Goal: Task Accomplishment & Management: Complete application form

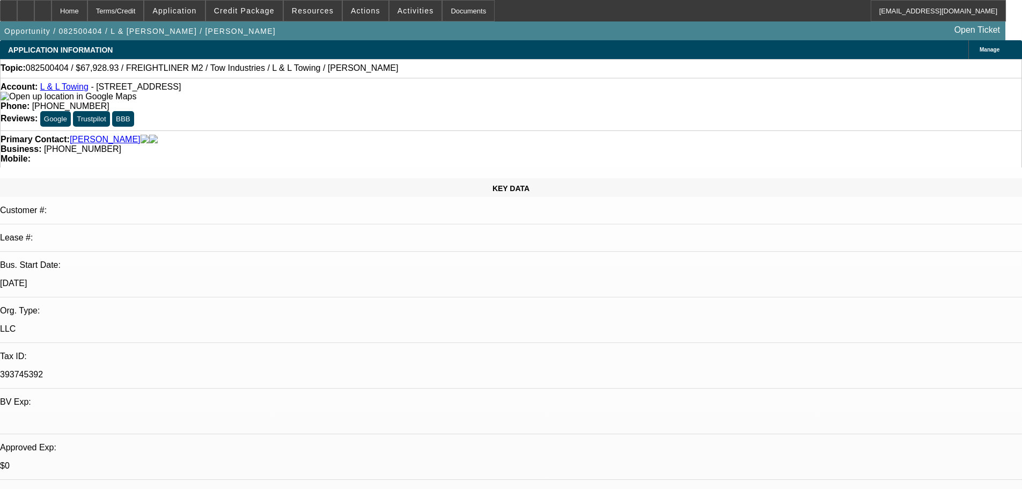
select select "0"
select select "2"
select select "0.1"
select select "4"
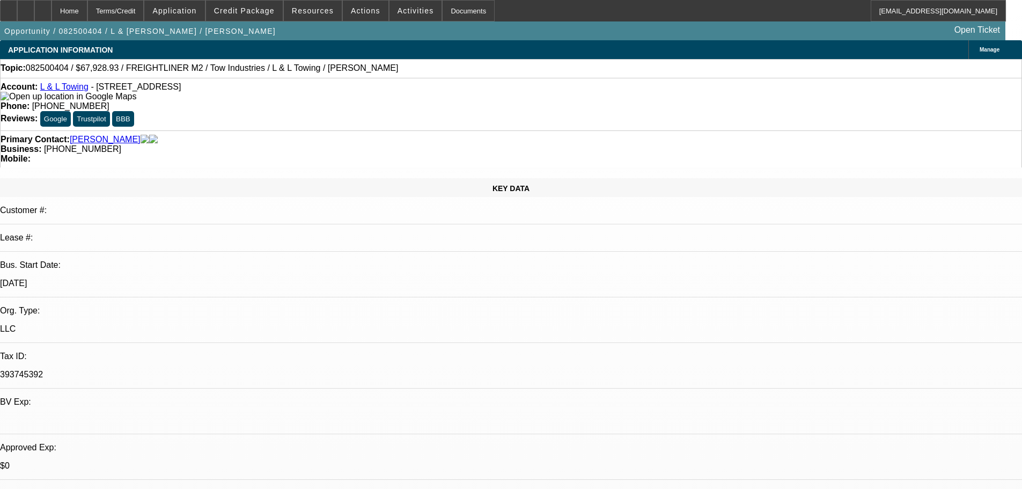
select select "0.15"
select select "2"
select select "0.1"
select select "4"
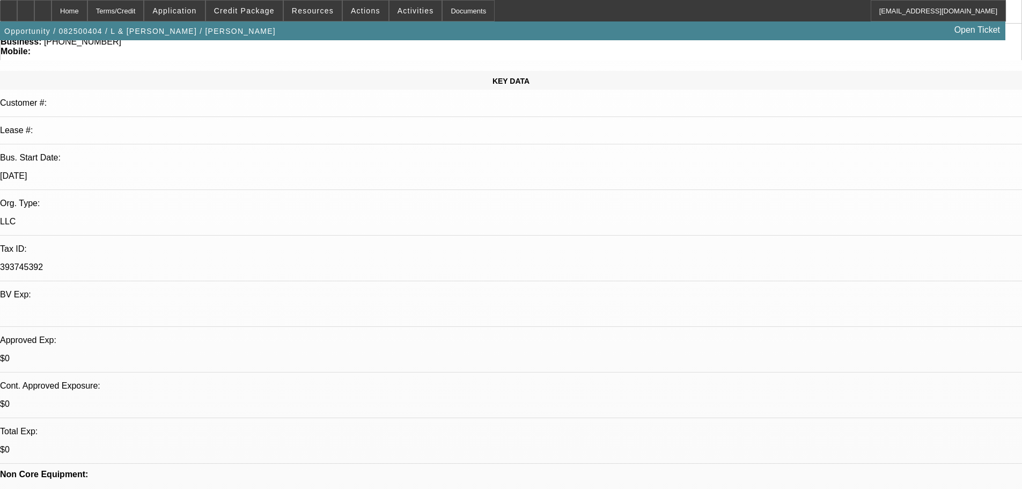
scroll to position [215, 0]
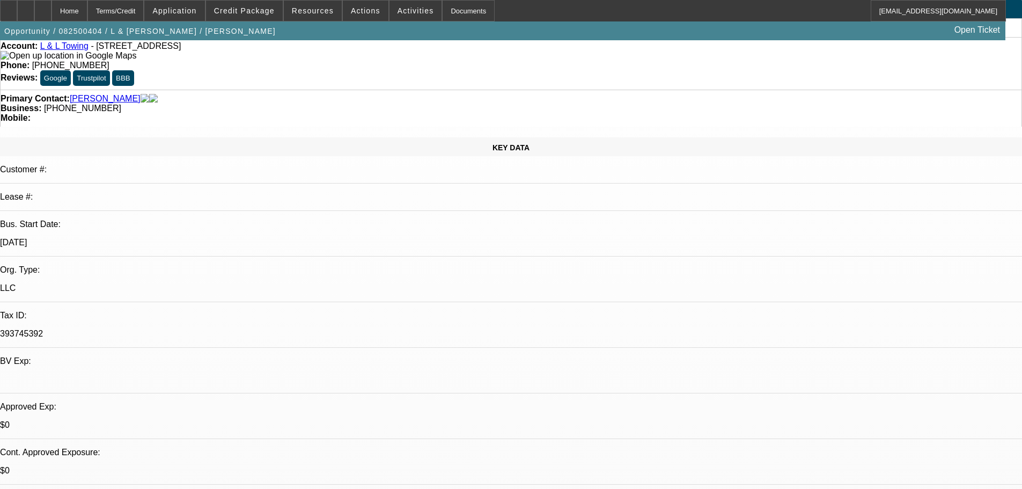
scroll to position [0, 0]
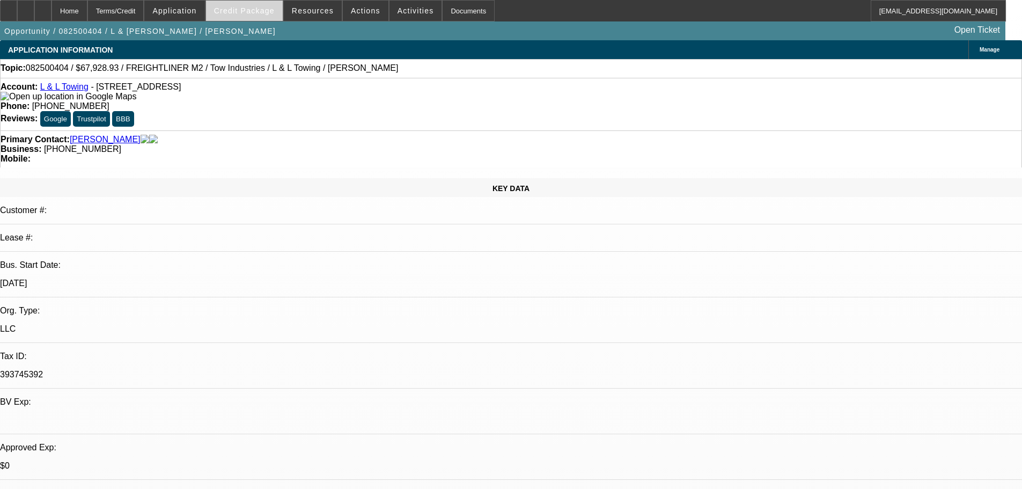
click at [243, 9] on span "Credit Package" at bounding box center [244, 10] width 61 height 9
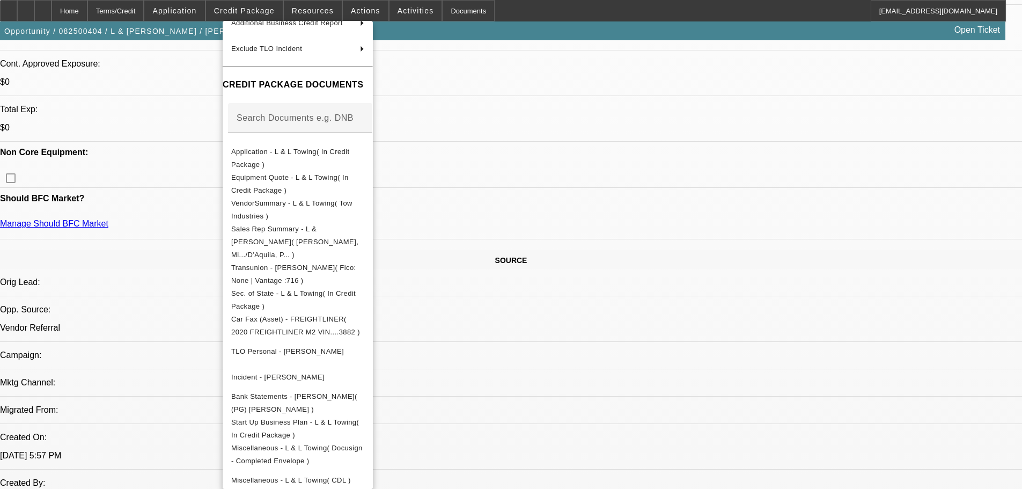
scroll to position [858, 0]
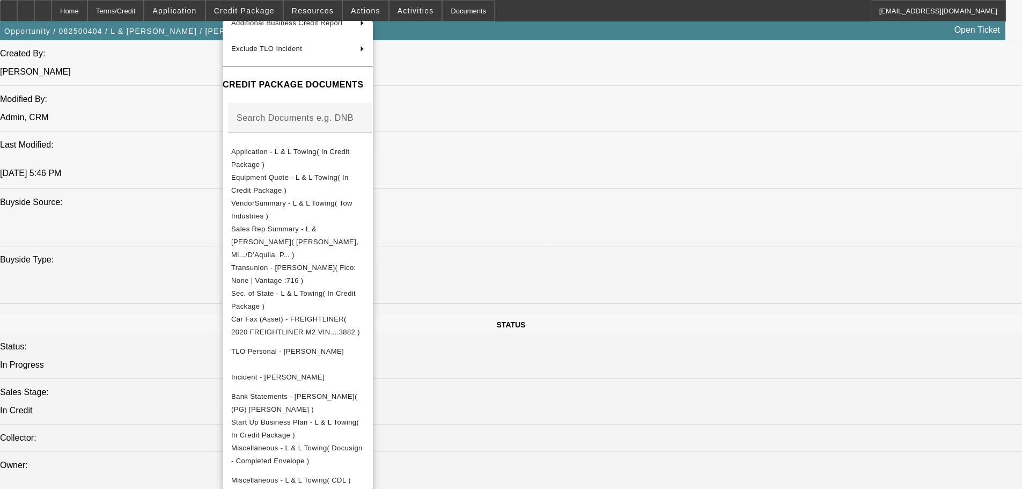
click at [159, 252] on div at bounding box center [511, 244] width 1022 height 489
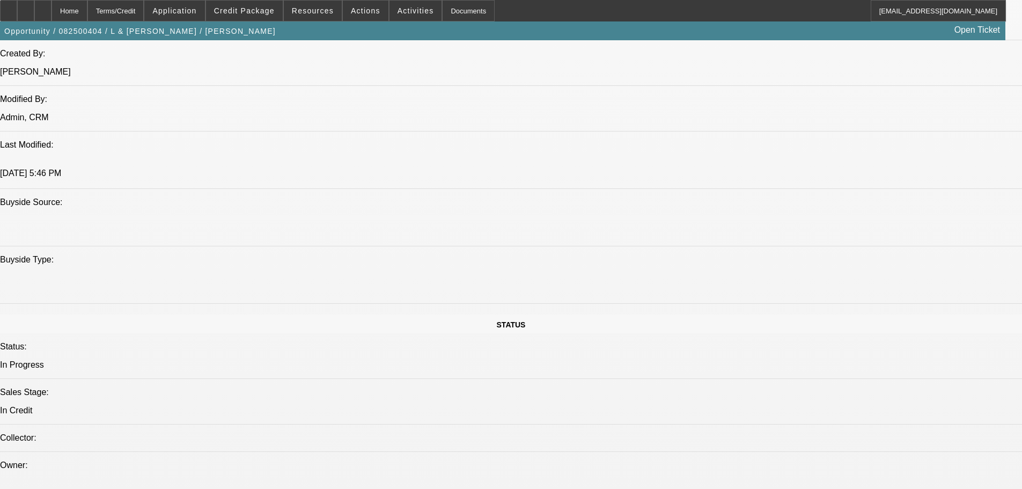
scroll to position [1288, 0]
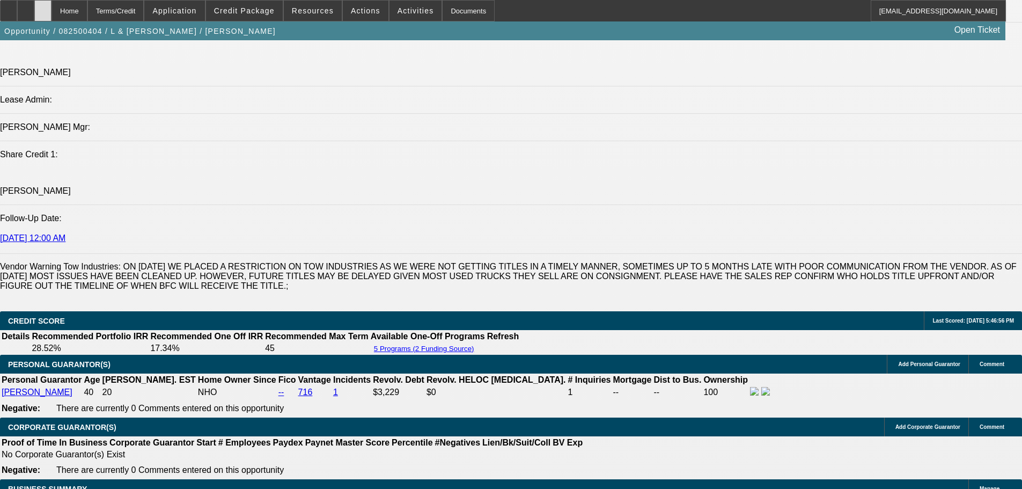
click at [52, 3] on div at bounding box center [42, 10] width 17 height 21
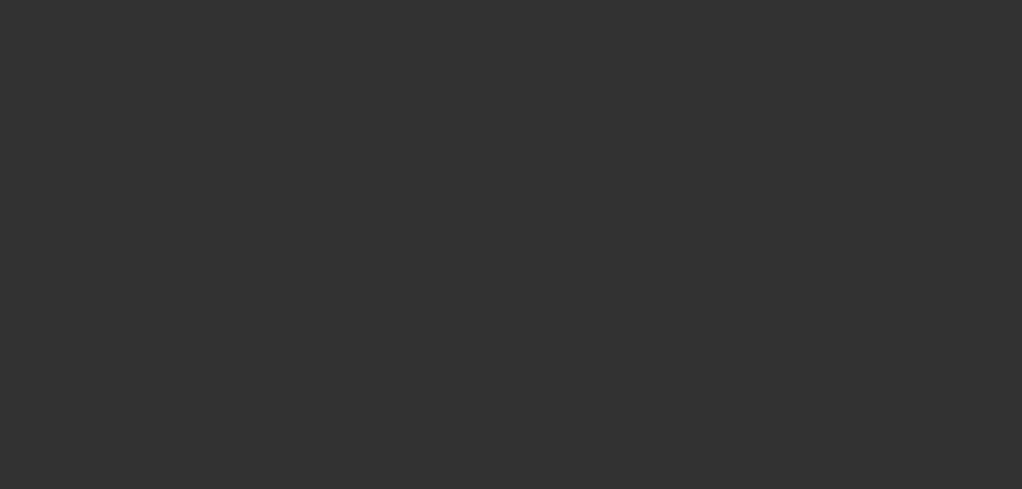
select select "0"
select select "2"
select select "0.1"
select select "4"
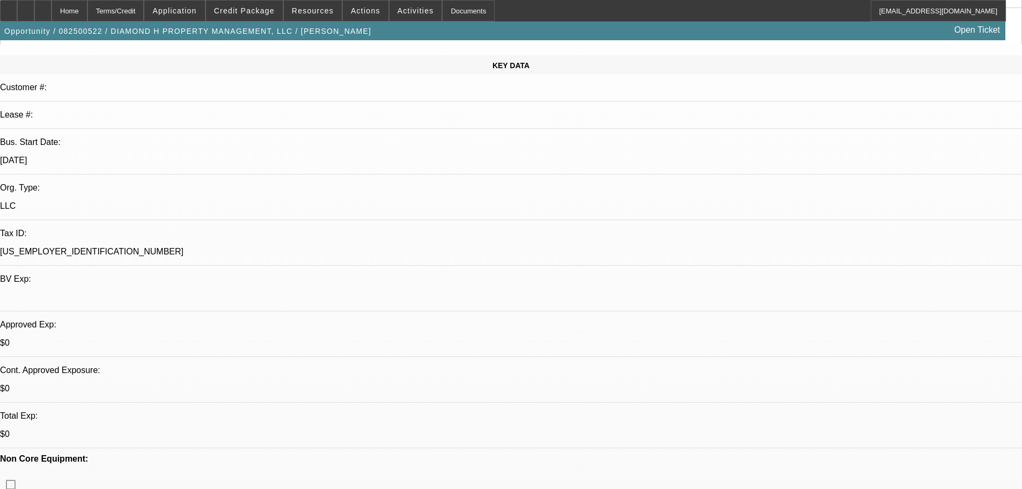
scroll to position [107, 0]
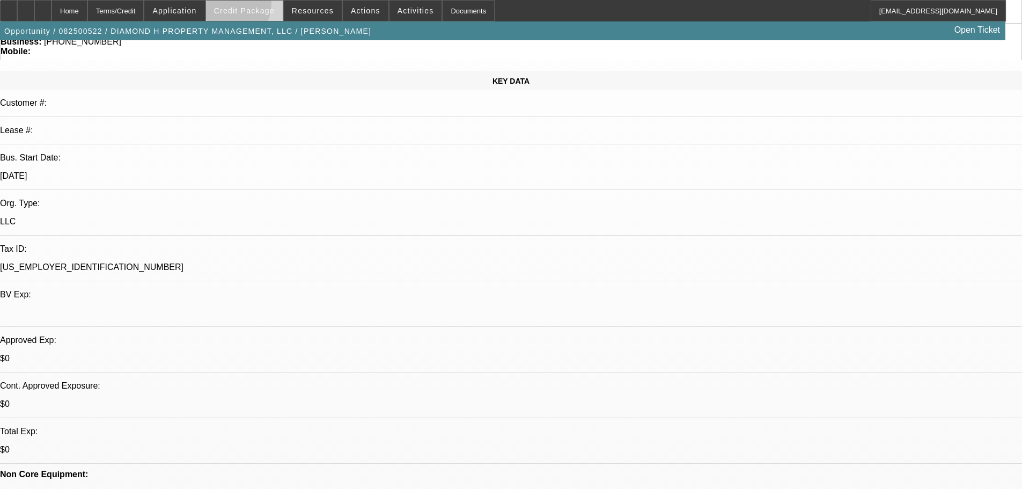
click at [245, 6] on span "Credit Package" at bounding box center [244, 10] width 61 height 9
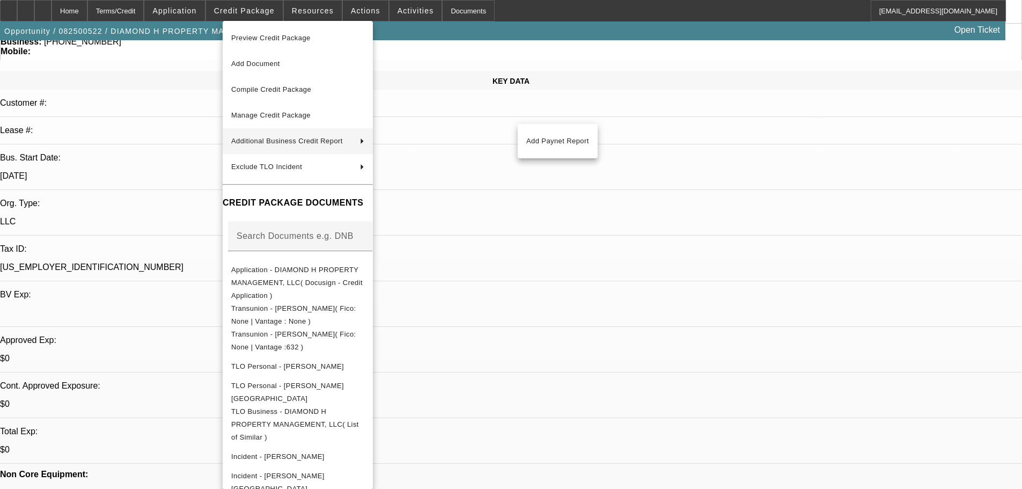
click at [130, 148] on div at bounding box center [511, 244] width 1022 height 489
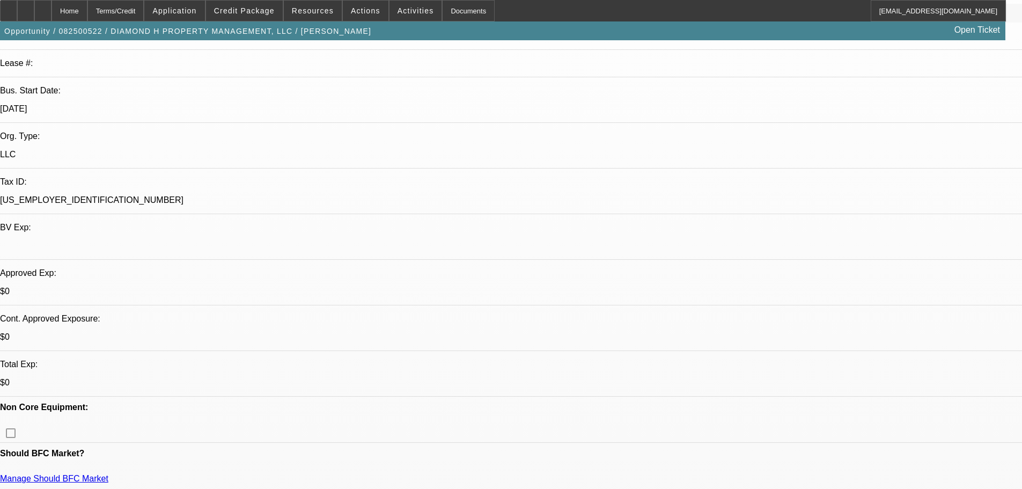
scroll to position [215, 0]
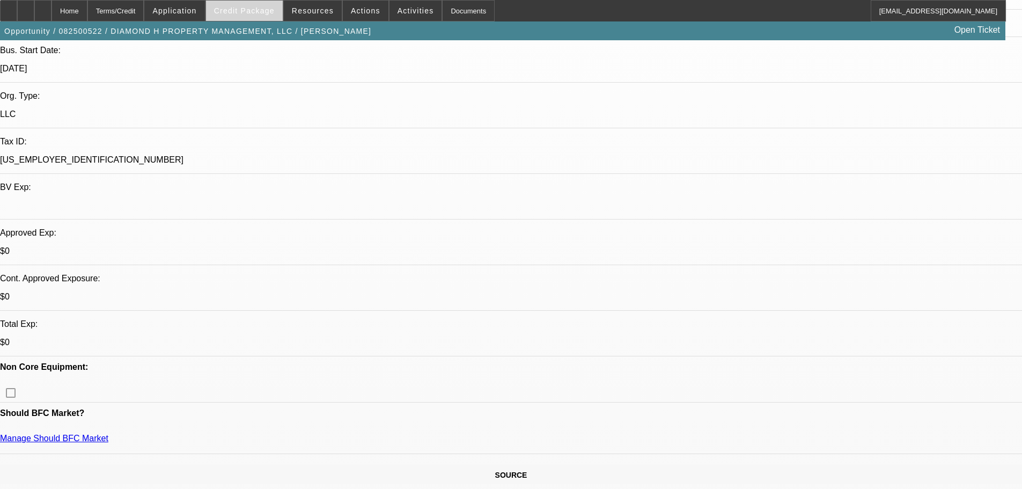
click at [244, 12] on span "Credit Package" at bounding box center [244, 10] width 61 height 9
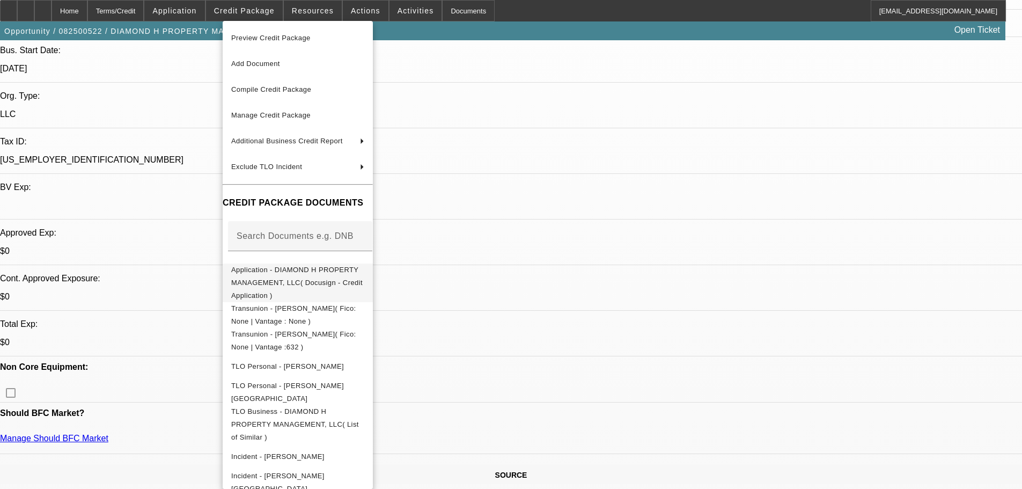
click at [328, 280] on span "Application - DIAMOND H PROPERTY MANAGEMENT, LLC( Docusign - Credit Application…" at bounding box center [297, 282] width 133 height 39
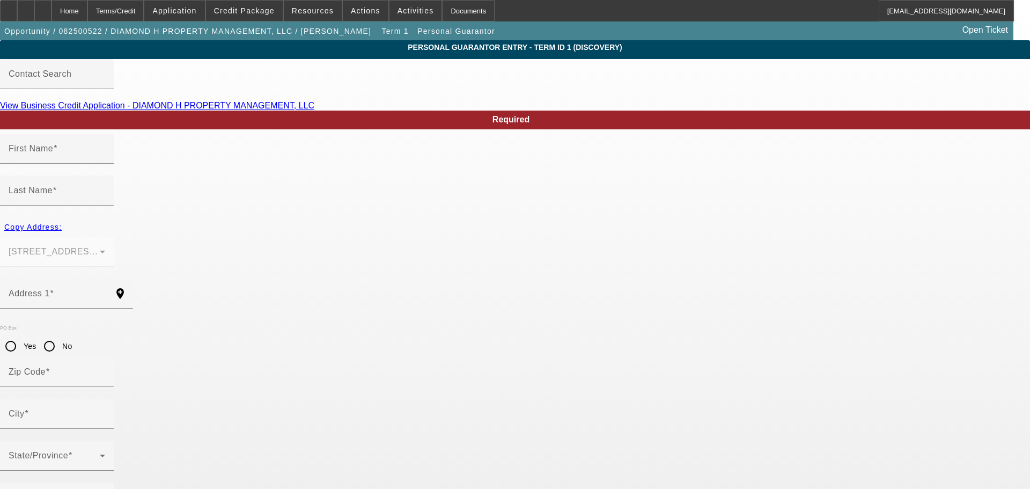
type input "Marvin"
type input "Hines"
type input "1520 Red Barn Rd"
radio input "true"
type input "33471"
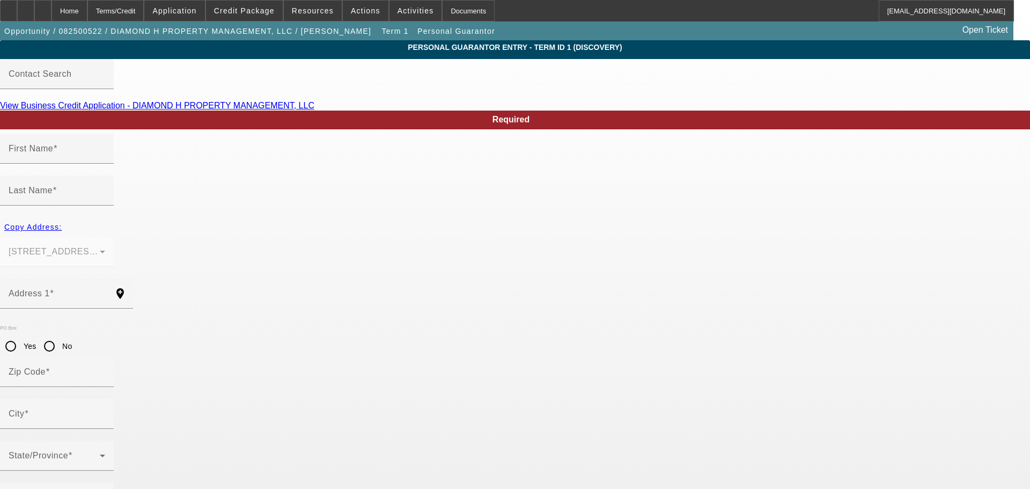
type input "Moore Haven"
type input "(863) 227-6925"
type input "50"
type input "595-52-0841"
type input "diamondhinespm@gmail.com"
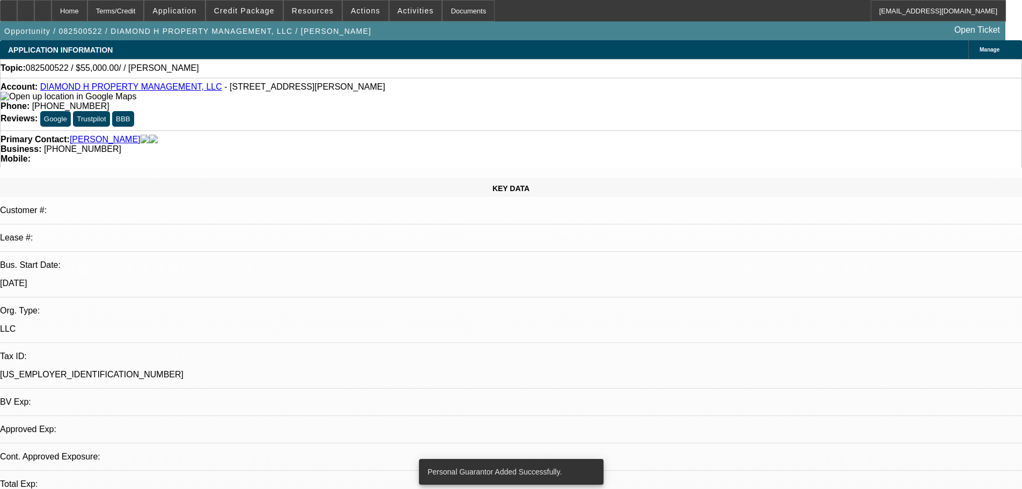
select select "0"
select select "2"
select select "0.1"
select select "4"
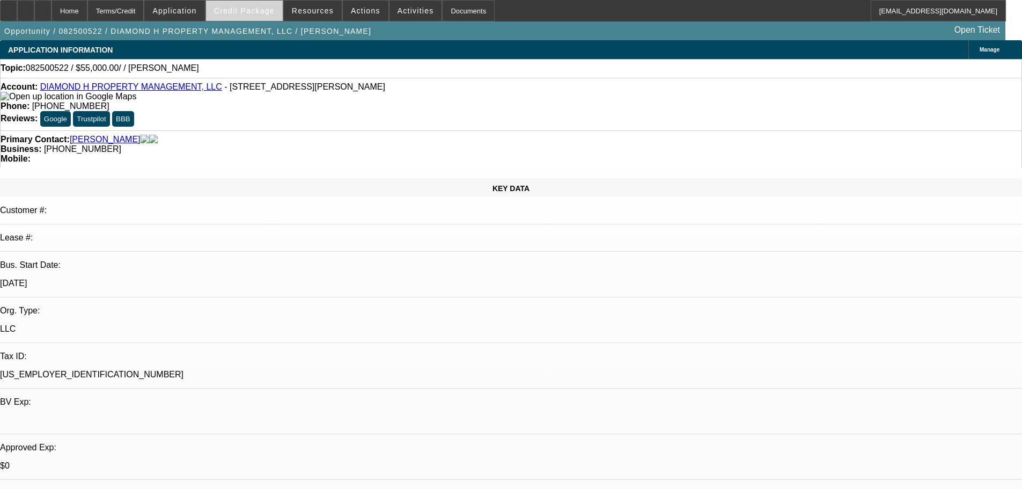
click at [269, 12] on span "Credit Package" at bounding box center [244, 10] width 61 height 9
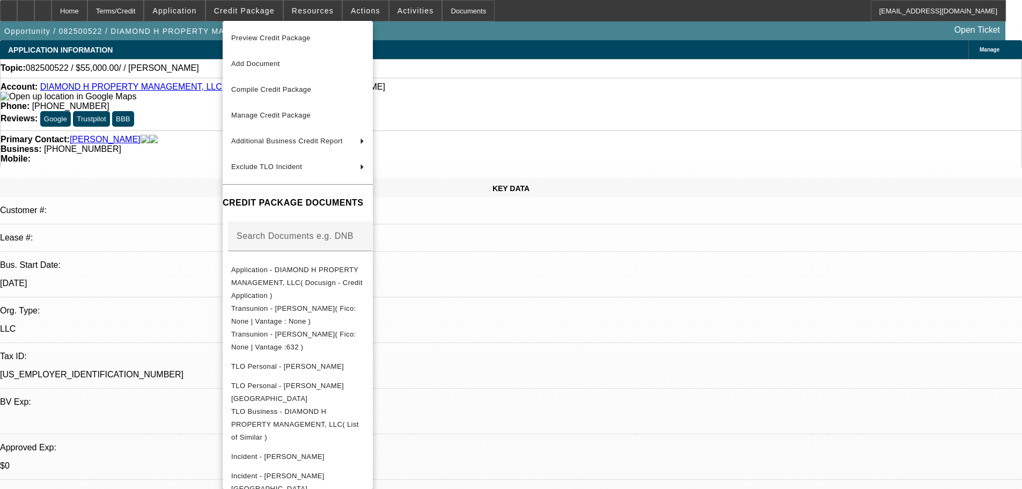
drag, startPoint x: 546, startPoint y: 121, endPoint x: 520, endPoint y: 101, distance: 32.9
click at [546, 120] on div at bounding box center [511, 244] width 1022 height 489
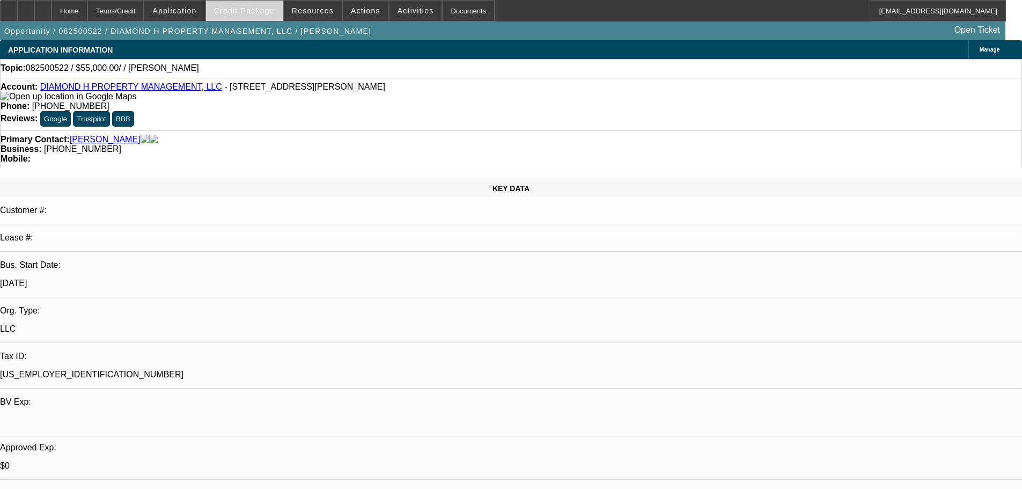
click at [263, 11] on span "Credit Package" at bounding box center [244, 10] width 61 height 9
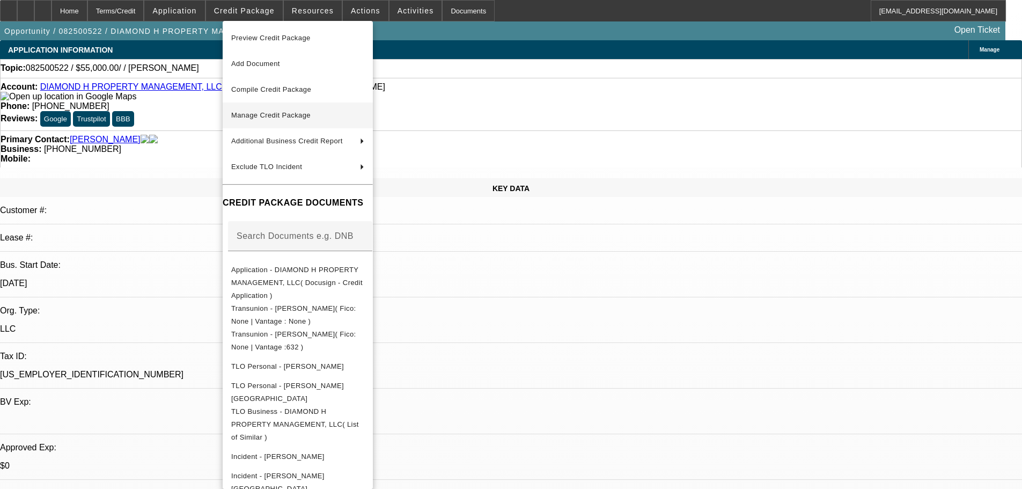
click at [303, 111] on span "Manage Credit Package" at bounding box center [270, 115] width 79 height 8
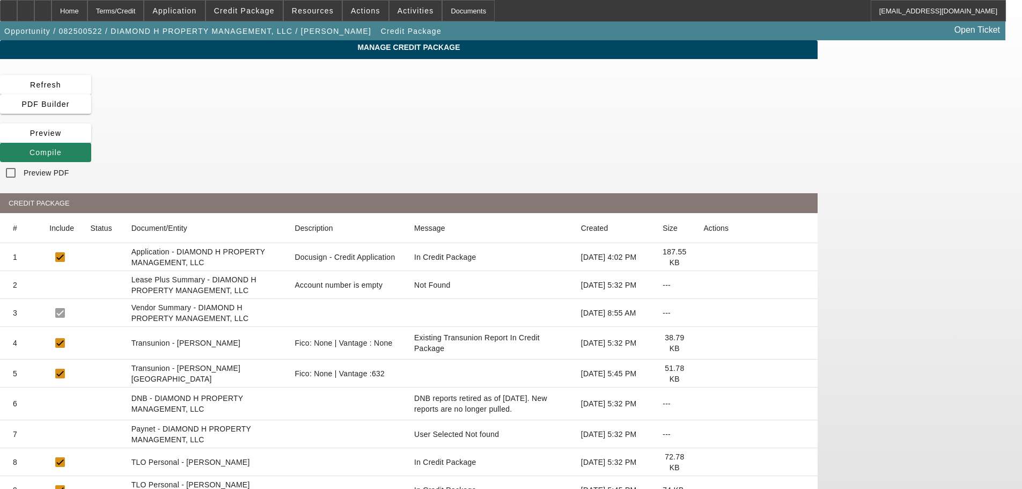
click at [703, 343] on icon at bounding box center [703, 343] width 0 height 0
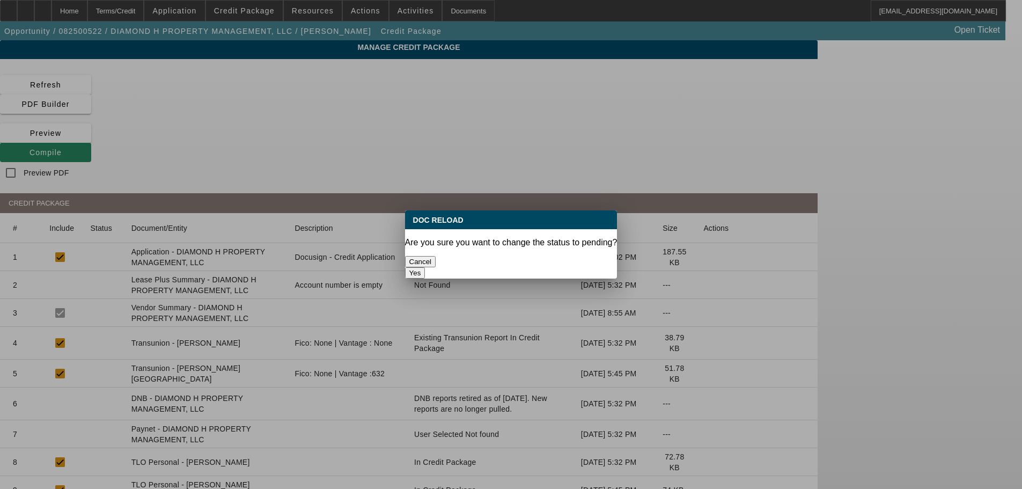
click at [425, 267] on button "Yes" at bounding box center [415, 272] width 20 height 11
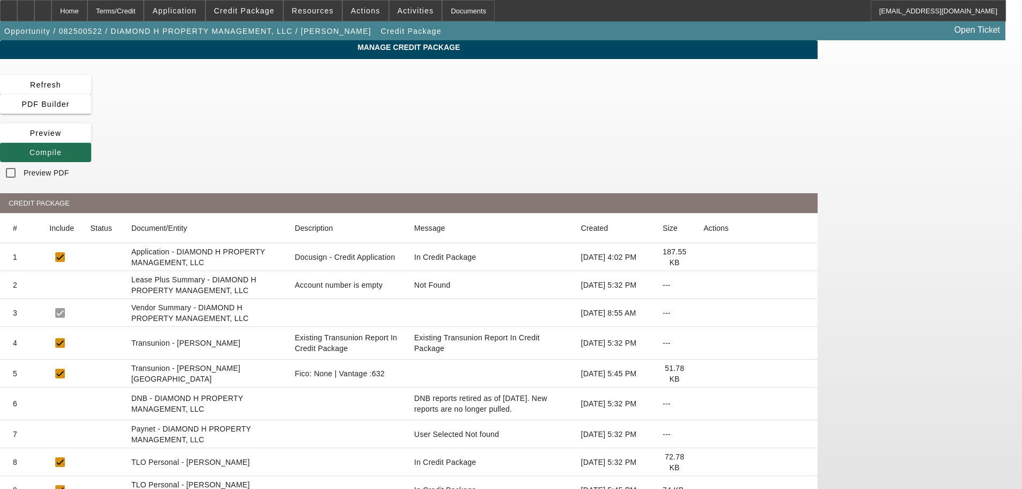
click at [91, 139] on span at bounding box center [45, 152] width 91 height 26
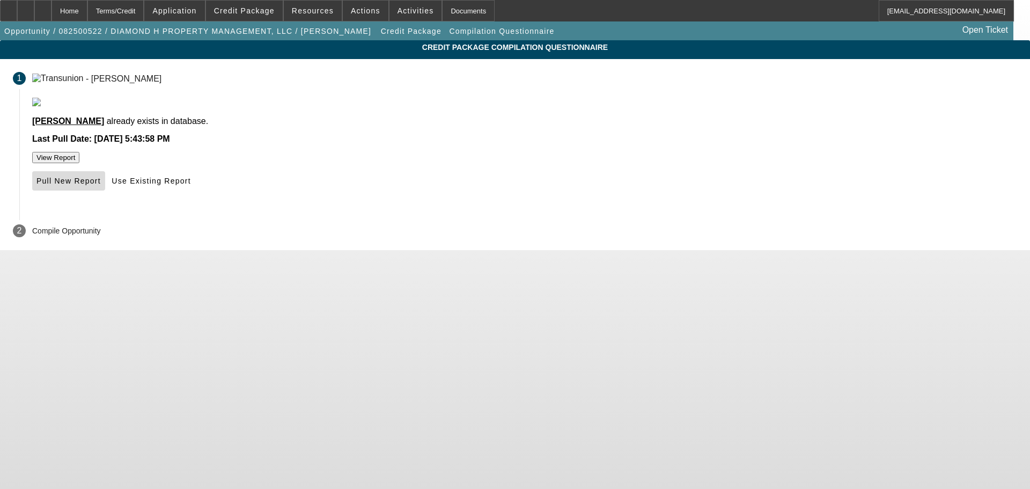
click at [101, 185] on span "Pull New Report" at bounding box center [68, 181] width 64 height 9
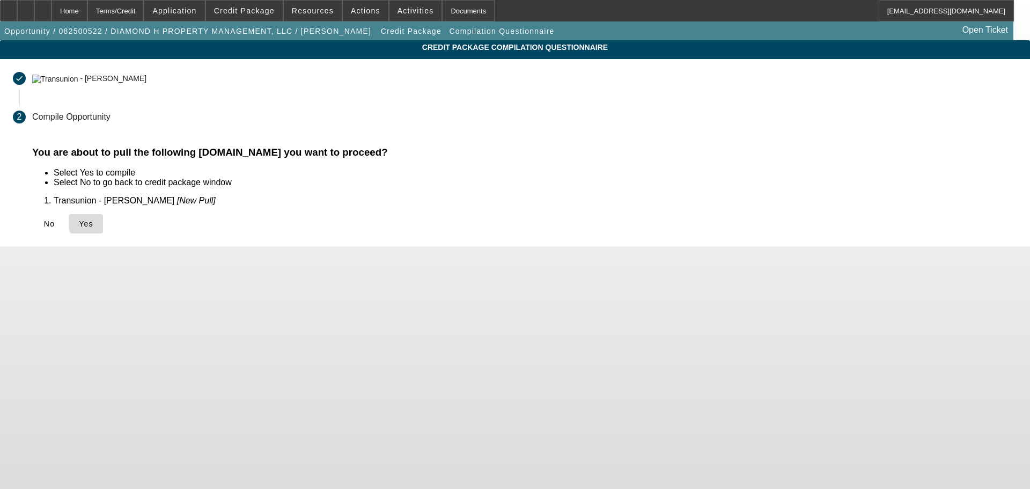
click at [93, 221] on span "Yes" at bounding box center [86, 223] width 14 height 9
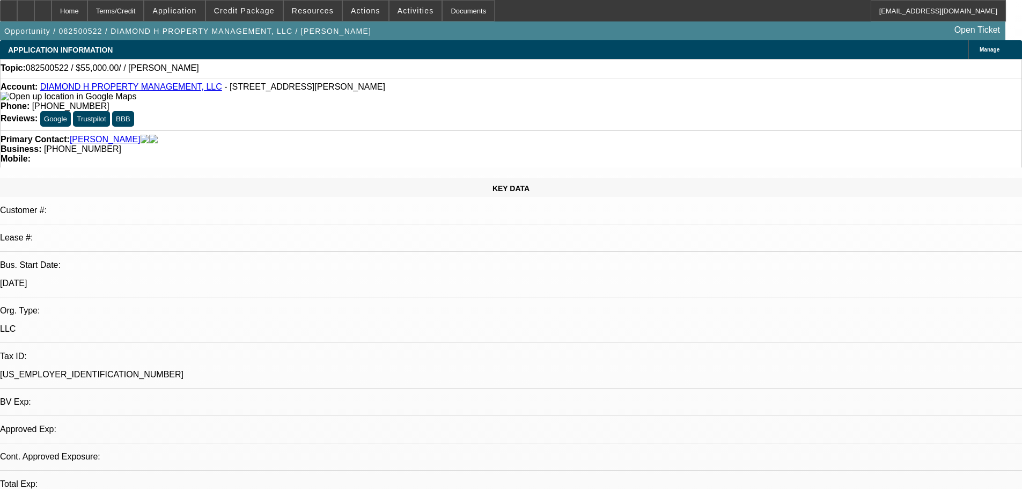
select select "0"
select select "2"
select select "0.1"
select select "4"
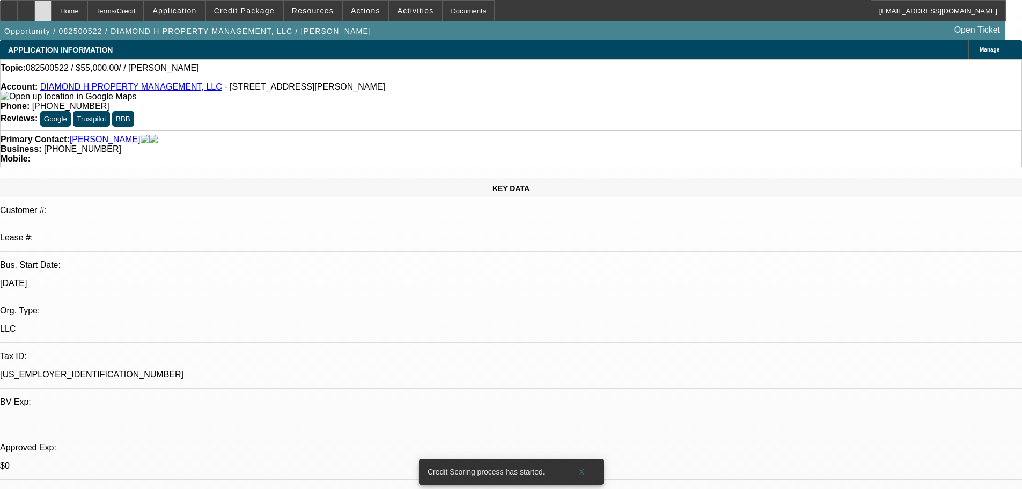
click at [43, 7] on icon at bounding box center [43, 7] width 0 height 0
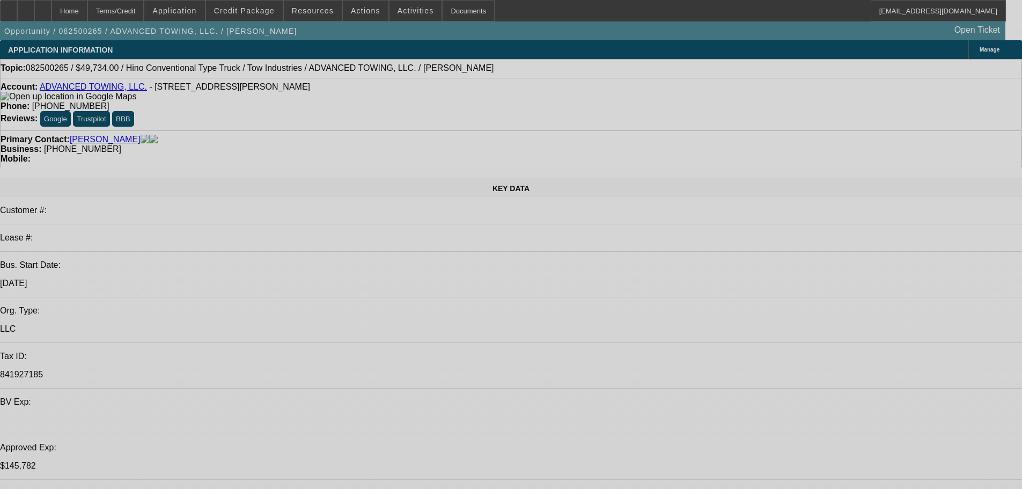
select select "0.1"
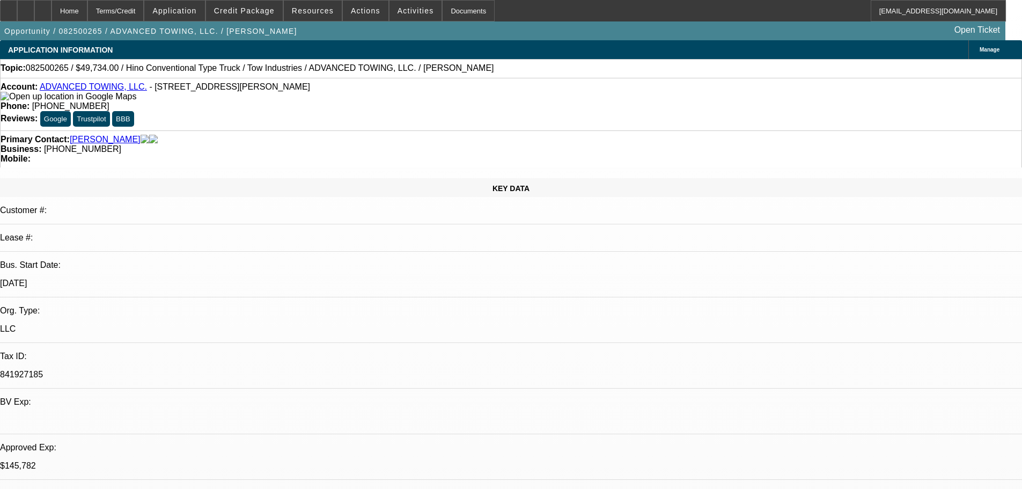
select select "2"
select select "0.1"
select select "4"
select select "0.1"
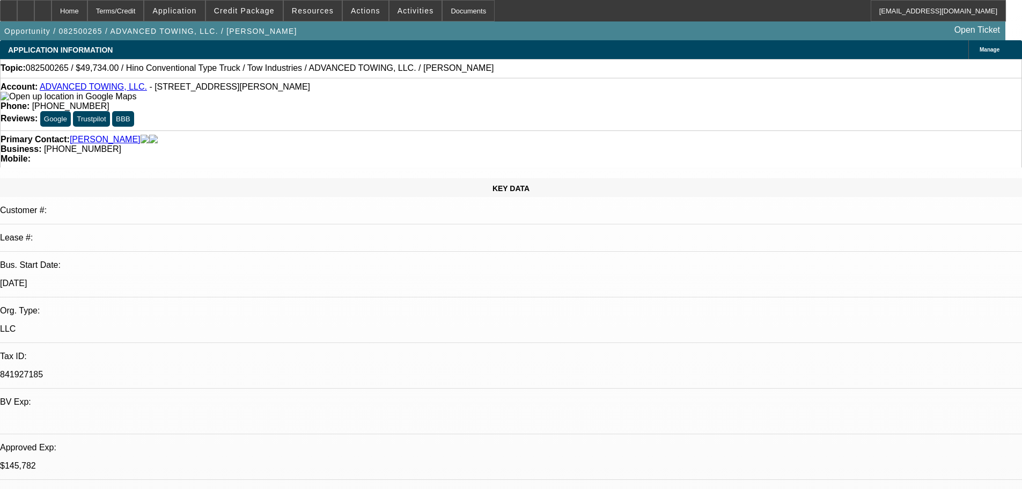
select select "2"
select select "0.1"
select select "4"
select select "0.1"
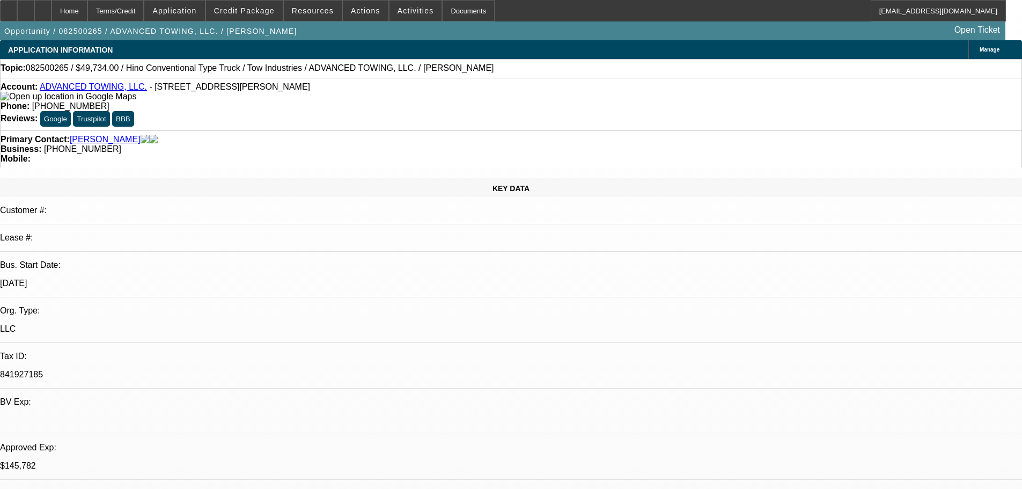
select select "2"
select select "0.1"
select select "4"
select select "2"
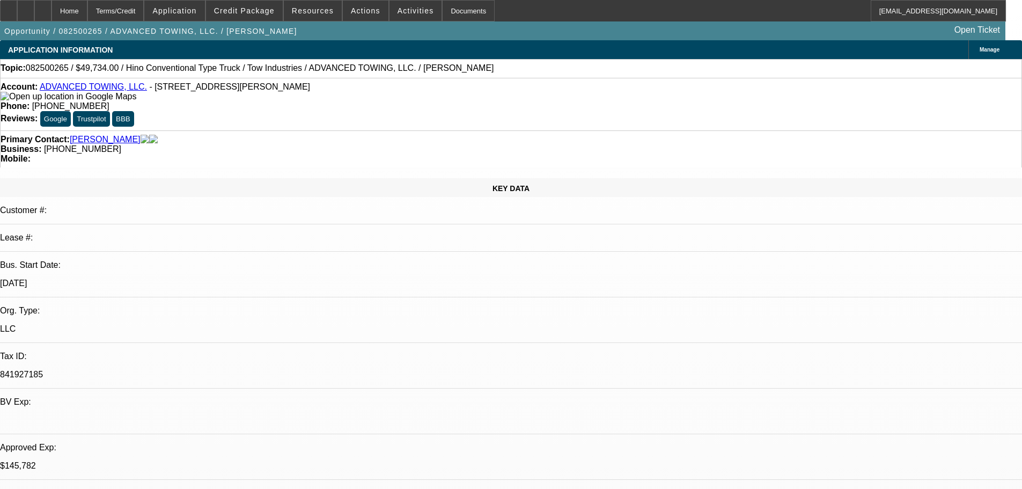
select select "2"
select select "0.1"
select select "4"
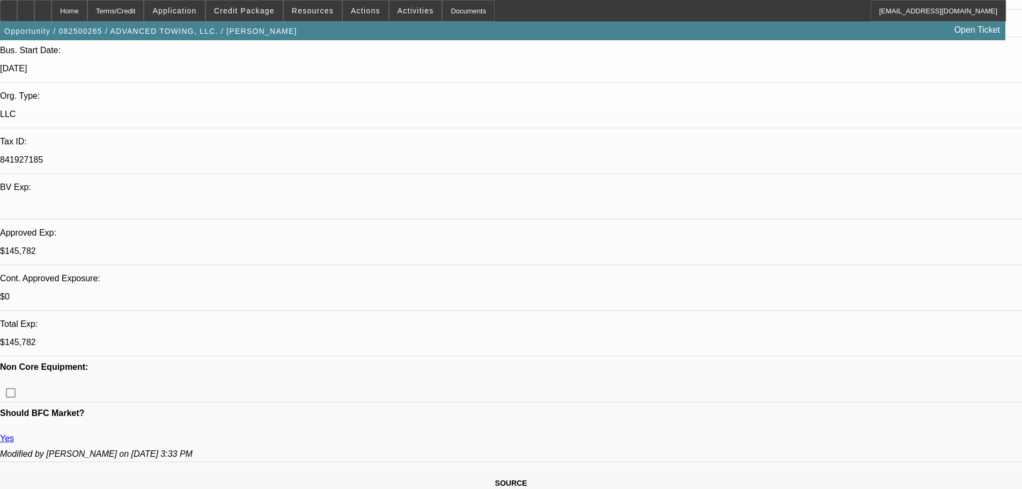
scroll to position [107, 0]
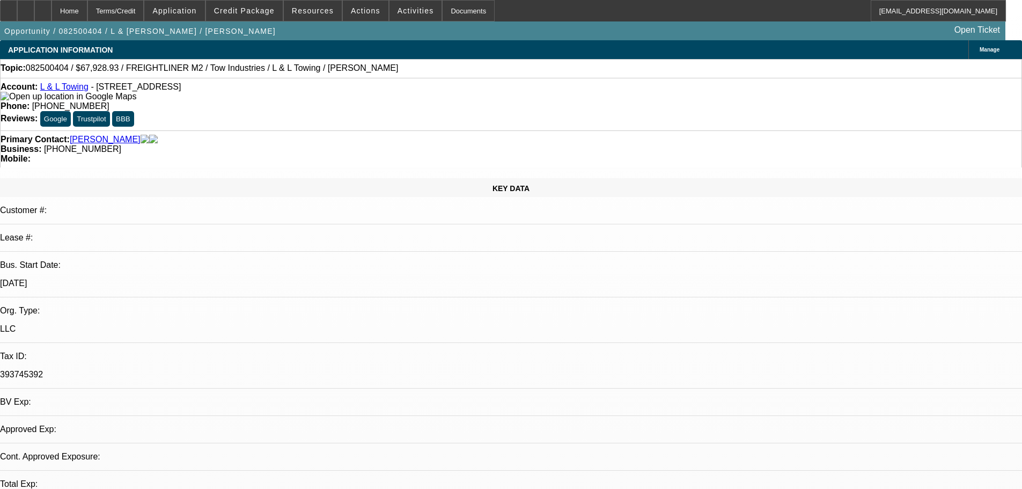
select select "0"
select select "2"
select select "0.1"
select select "4"
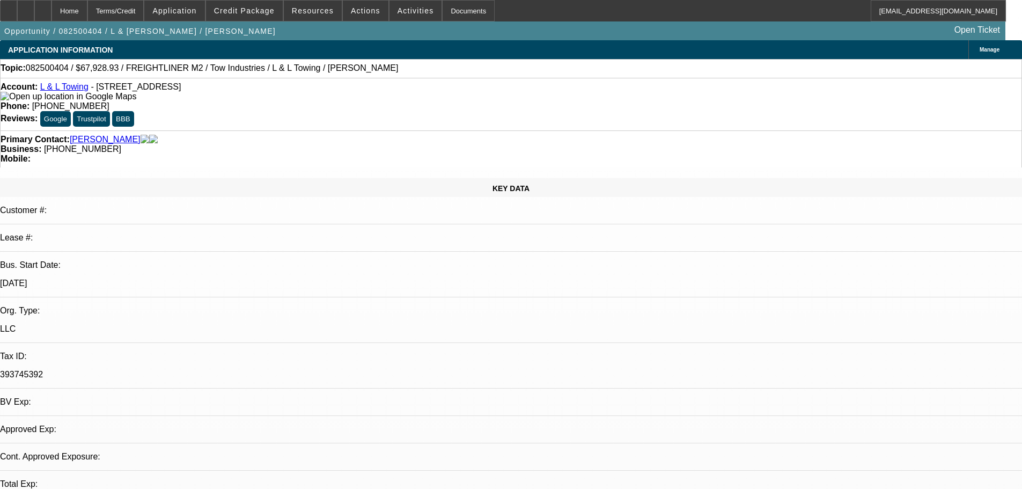
select select "0.15"
select select "2"
select select "0.1"
select select "4"
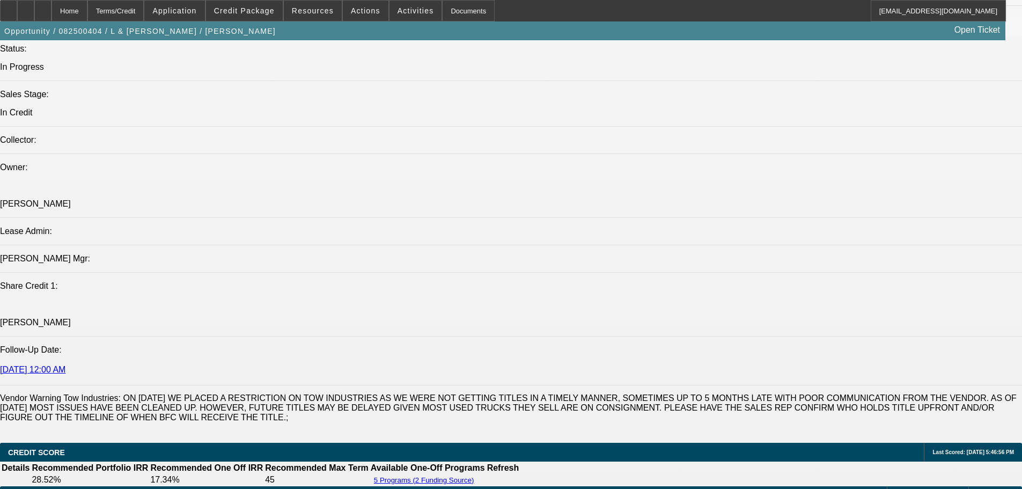
scroll to position [1180, 0]
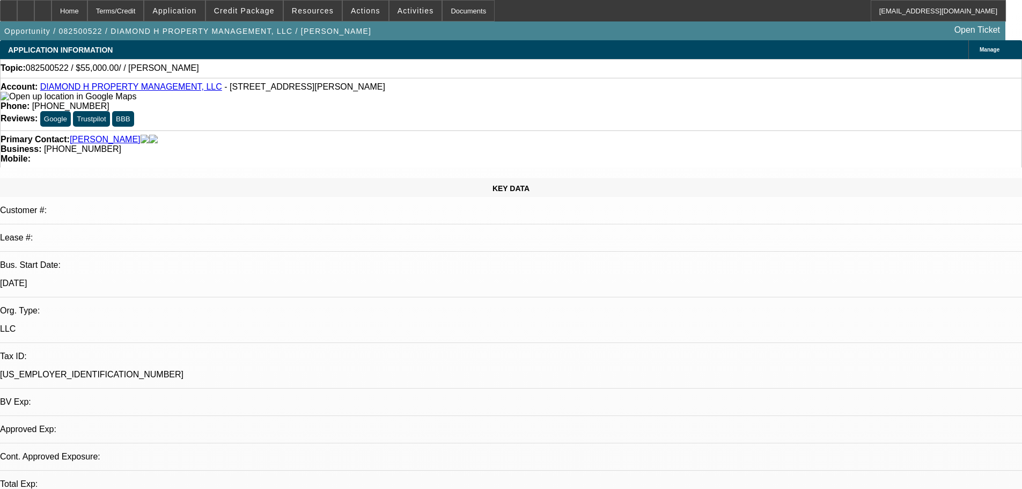
select select "0"
select select "2"
select select "0.1"
select select "4"
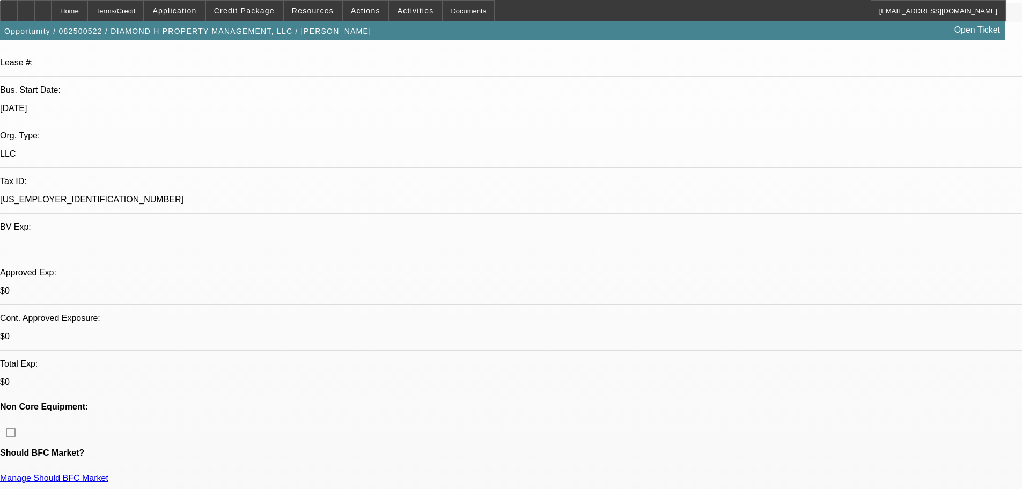
scroll to position [215, 0]
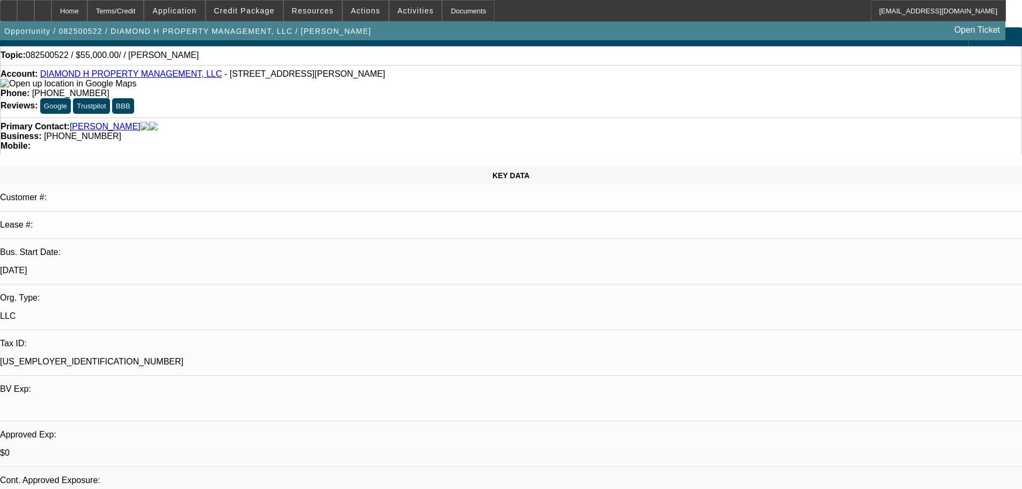
scroll to position [0, 0]
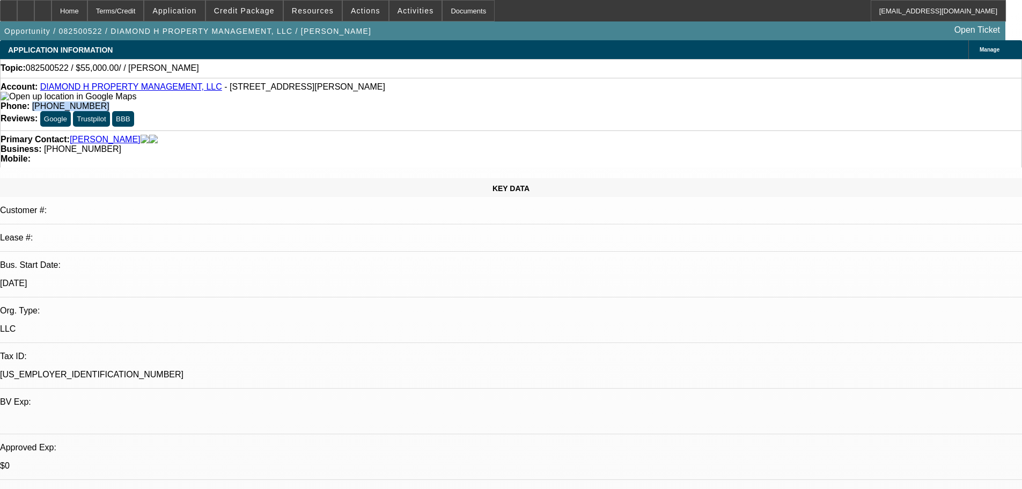
drag, startPoint x: 424, startPoint y: 87, endPoint x: 374, endPoint y: 92, distance: 50.1
click at [374, 101] on div "Phone: (863) 227-6925" at bounding box center [511, 106] width 1021 height 10
copy span "(863) 227-6925"
click at [256, 20] on span at bounding box center [244, 11] width 77 height 26
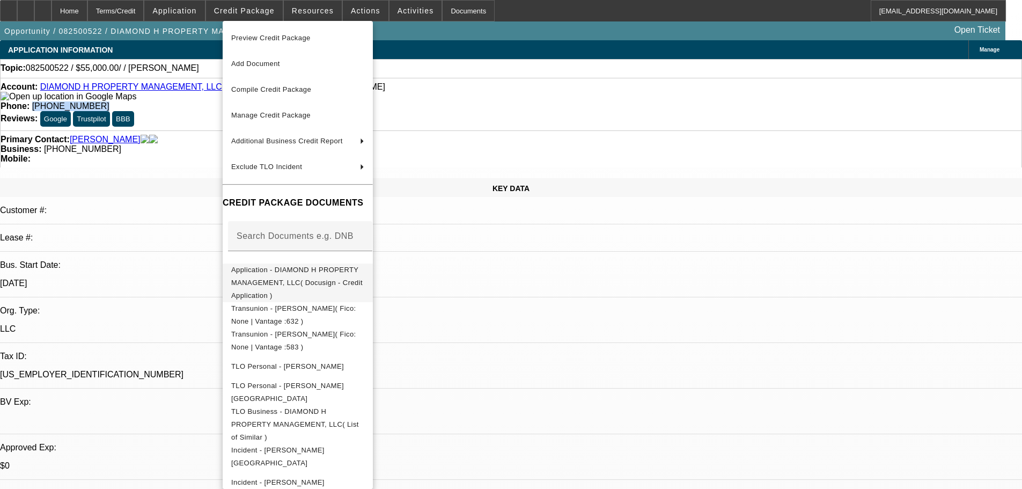
click at [364, 280] on span "Application - DIAMOND H PROPERTY MANAGEMENT, LLC( Docusign - Credit Application…" at bounding box center [297, 282] width 133 height 39
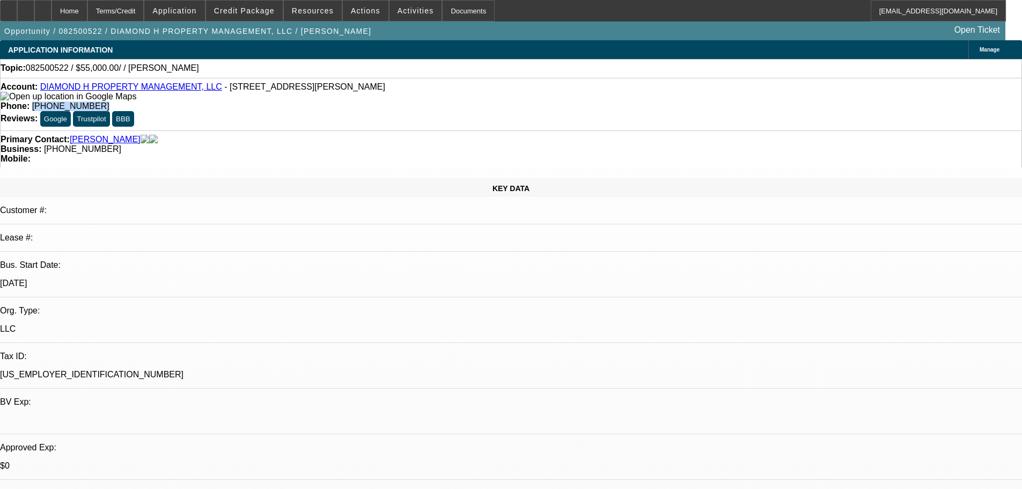
drag, startPoint x: 409, startPoint y: 89, endPoint x: 407, endPoint y: 94, distance: 5.8
copy span "(863) 227-6925"
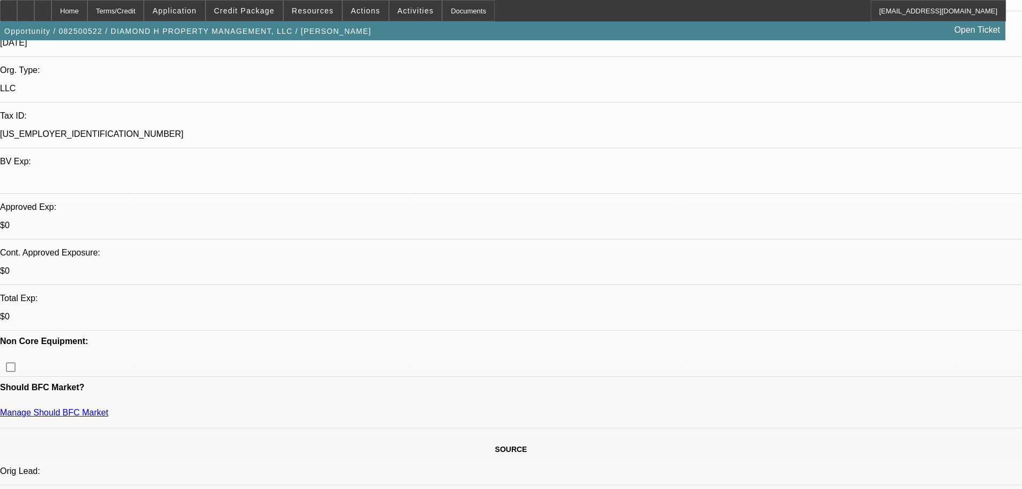
scroll to position [215, 0]
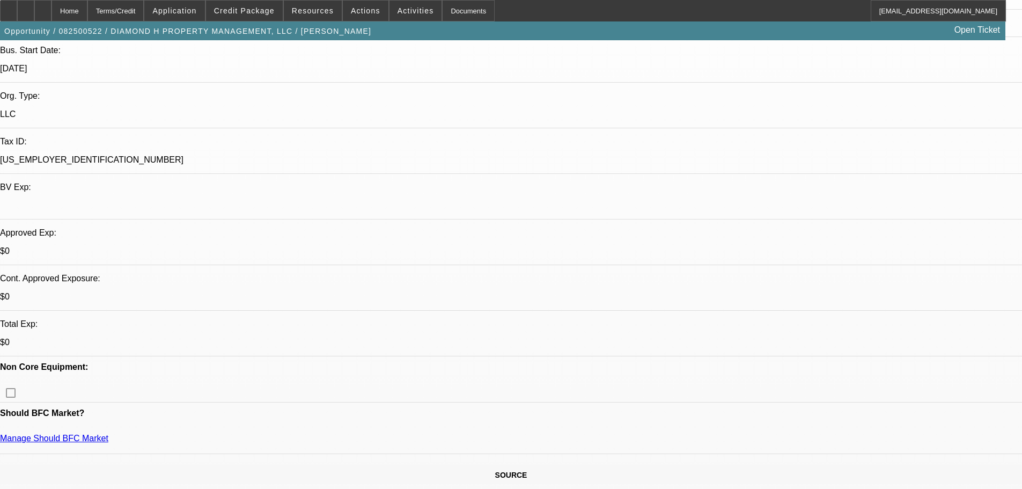
click at [406, 18] on span at bounding box center [416, 11] width 53 height 26
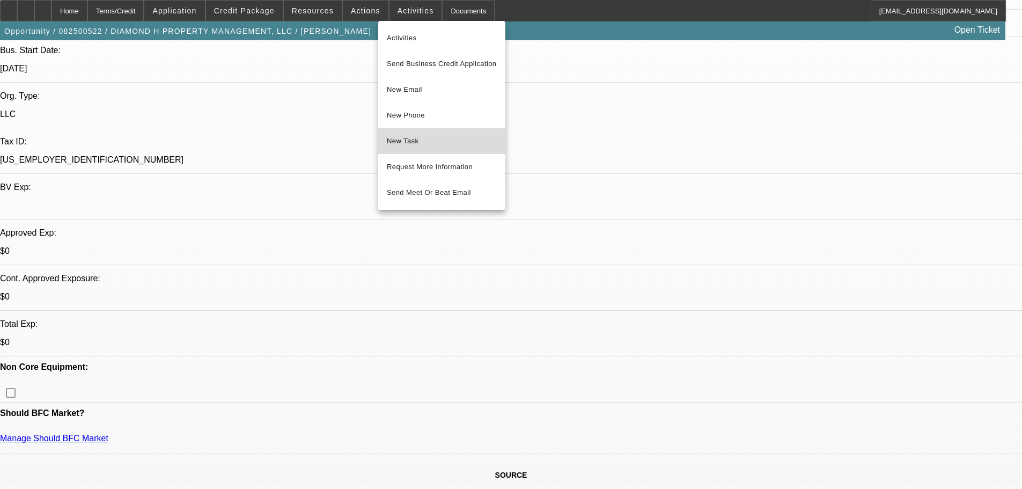
click at [439, 138] on span "New Task" at bounding box center [442, 141] width 110 height 13
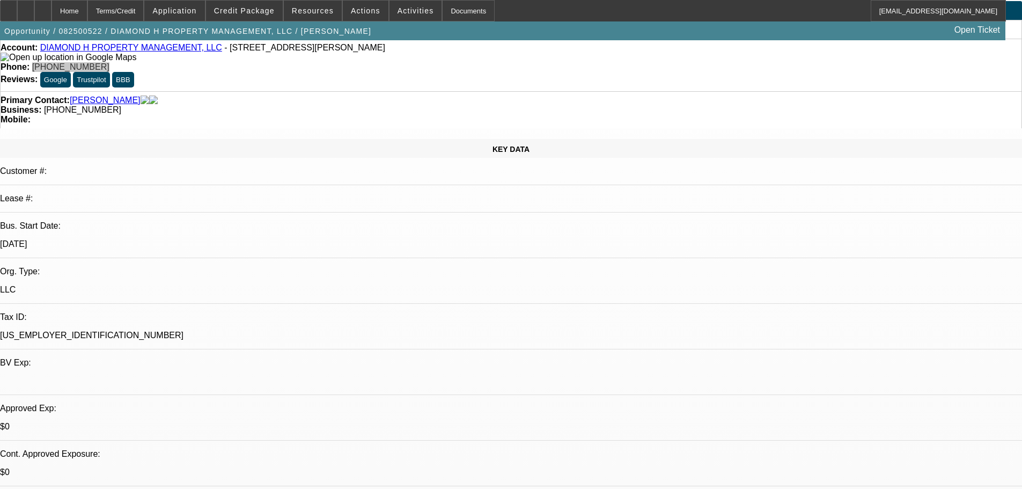
scroll to position [0, 0]
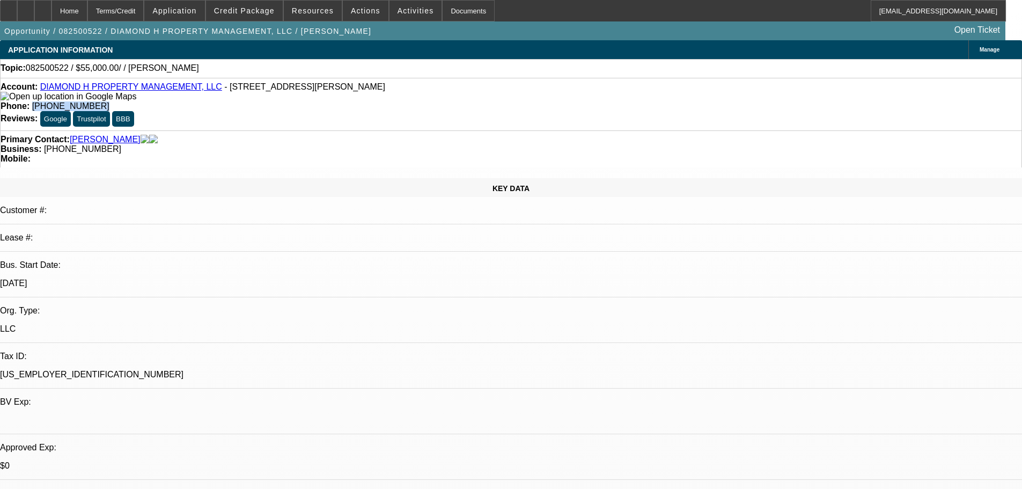
copy span "(863) 227-6925"
